Goal: Communication & Community: Share content

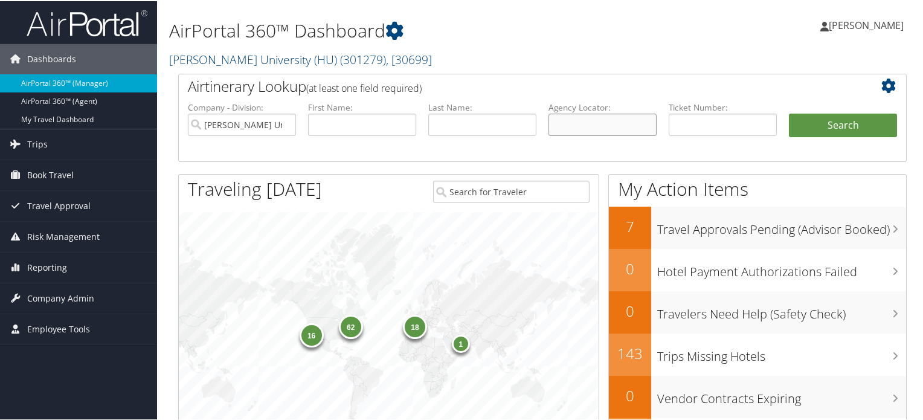
click at [605, 125] on input "text" at bounding box center [603, 123] width 108 height 22
paste input "EXKTMW"
type input "EXKTMW"
click at [828, 118] on button "Search" at bounding box center [843, 124] width 108 height 24
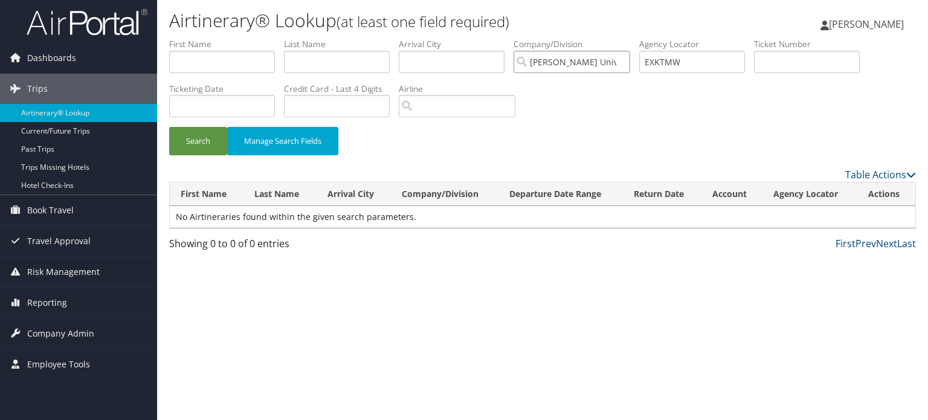
click at [628, 63] on input "[PERSON_NAME] University (HU)" at bounding box center [572, 62] width 117 height 22
click at [192, 136] on button "Search" at bounding box center [198, 141] width 58 height 28
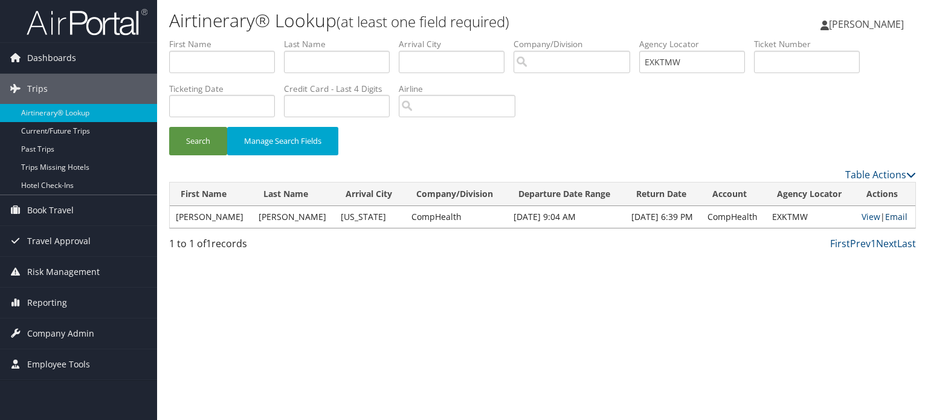
click at [894, 217] on link "Email" at bounding box center [896, 216] width 22 height 11
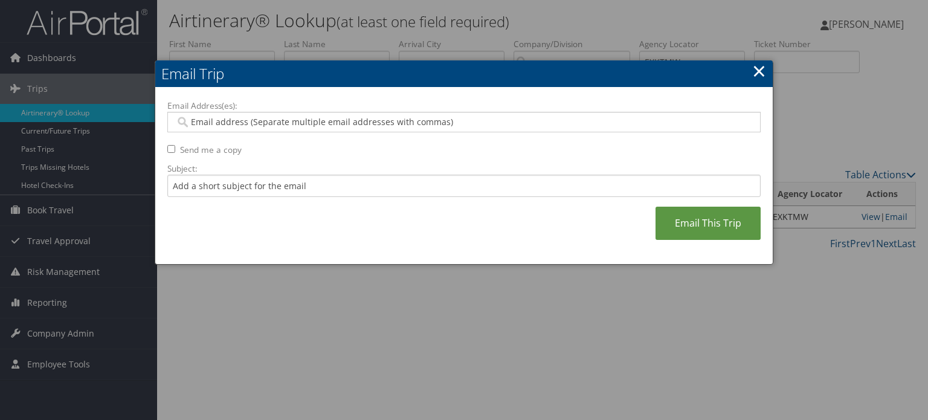
click at [298, 115] on div at bounding box center [463, 122] width 593 height 21
paste input "EXKTMW"
drag, startPoint x: 366, startPoint y: 120, endPoint x: 2, endPoint y: 105, distance: 364.1
click at [3, 115] on body "Menu Dashboards ► AirPortal 360™ (Manager) AirPortal 360™ (Agent) My Travel Das…" at bounding box center [464, 210] width 928 height 420
paste input "diana.flores@comphealth.com"
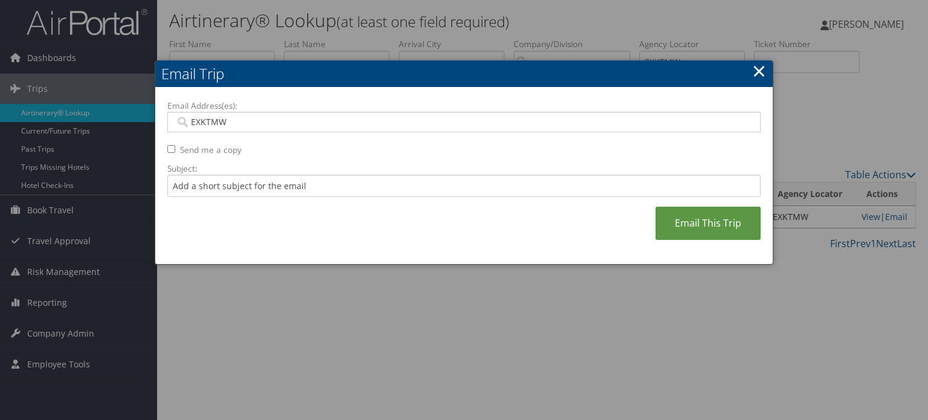
type input "diana.flores@comphealth.com"
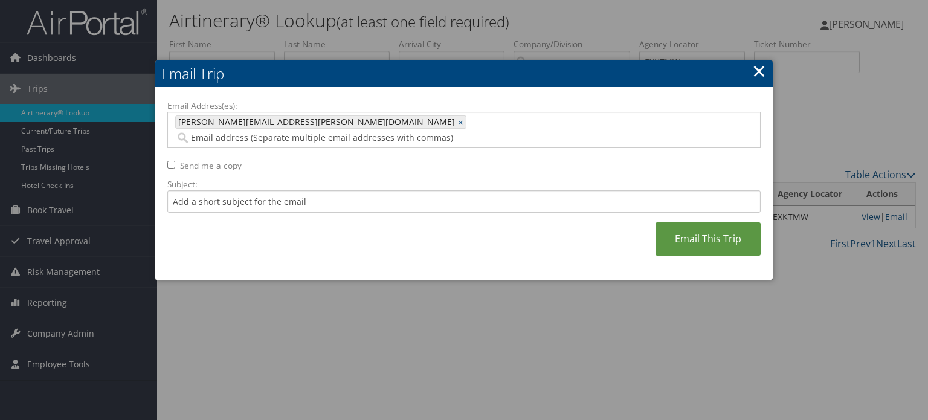
click at [514, 231] on div "Email Address(es): diana.flores@comphealth.com diana.flores@comphealth.com × Se…" at bounding box center [463, 184] width 593 height 169
click at [716, 222] on link "Email This Trip" at bounding box center [708, 238] width 105 height 33
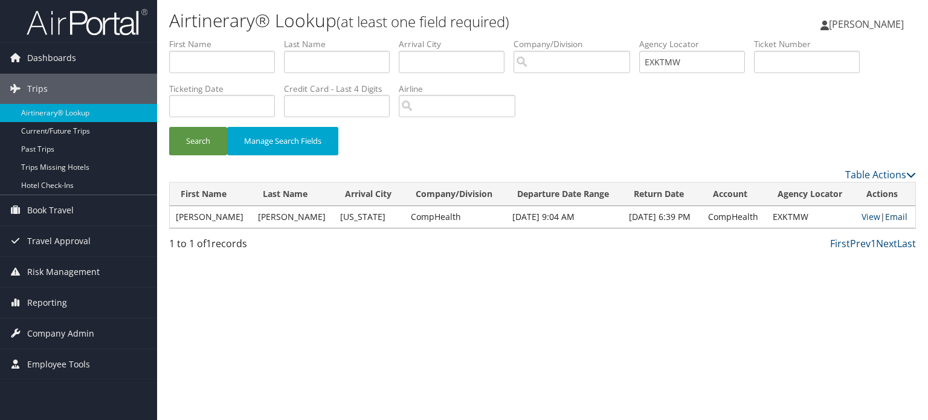
click at [894, 218] on link "Email" at bounding box center [896, 216] width 22 height 11
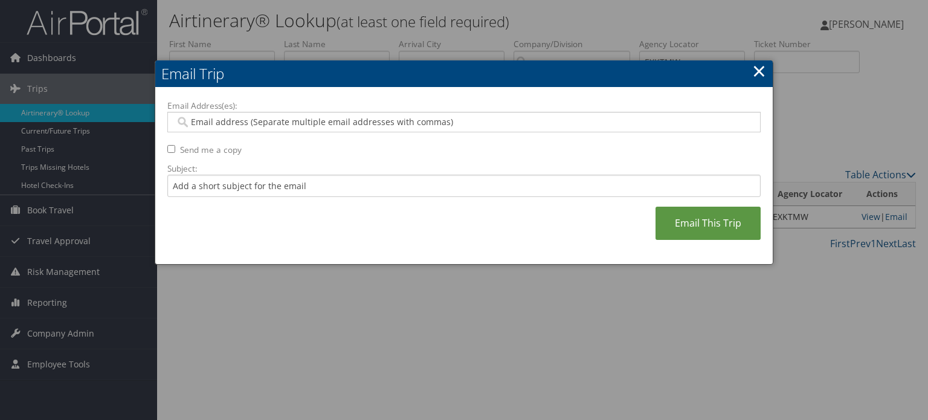
click at [287, 124] on input "Email Address(es):" at bounding box center [464, 122] width 578 height 12
paste input "AMIELYNNEBROWN@GMAIL.COM"
type input "AMIELYNNEBROWN@GMAIL.COM"
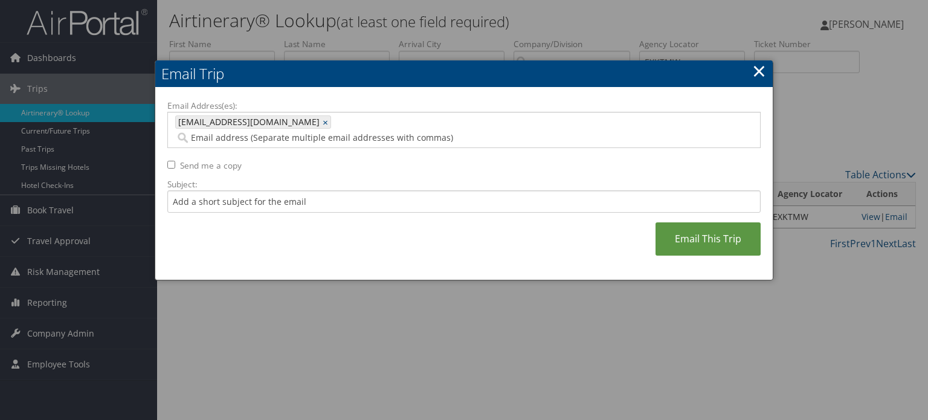
click at [356, 224] on div "Email Address(es): AMIELYNNEBROWN@GMAIL.COM AMIELYNNEBROWN@GMAIL.COM × Send me …" at bounding box center [463, 184] width 593 height 169
click at [686, 222] on link "Email This Trip" at bounding box center [708, 238] width 105 height 33
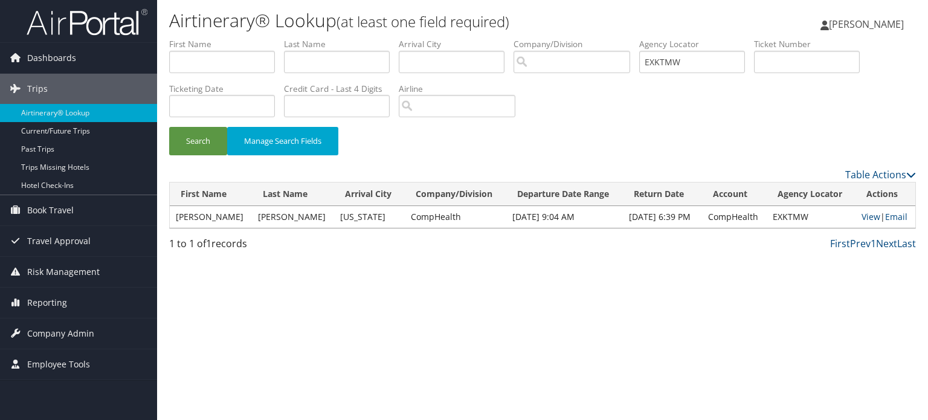
click at [381, 259] on div "Airtinerary® Lookup (at least one field required) Nima Bhutia Nima Bhutia My Se…" at bounding box center [542, 210] width 771 height 420
